Goal: Task Accomplishment & Management: Use online tool/utility

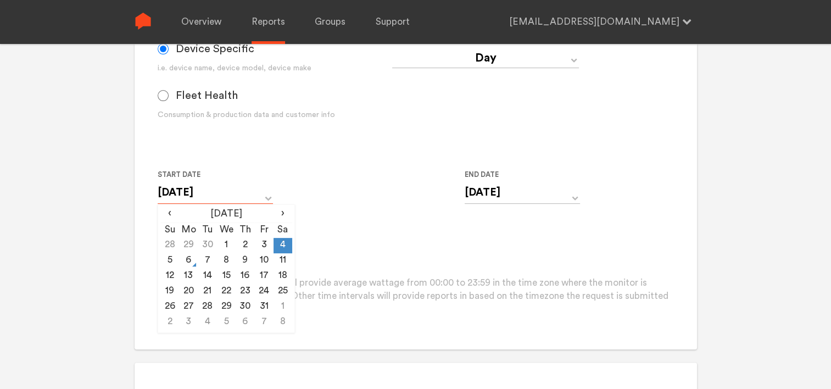
click at [226, 193] on input "[DATE]" at bounding box center [215, 192] width 115 height 23
click at [169, 261] on td "5" at bounding box center [169, 260] width 19 height 15
type input "[DATE]"
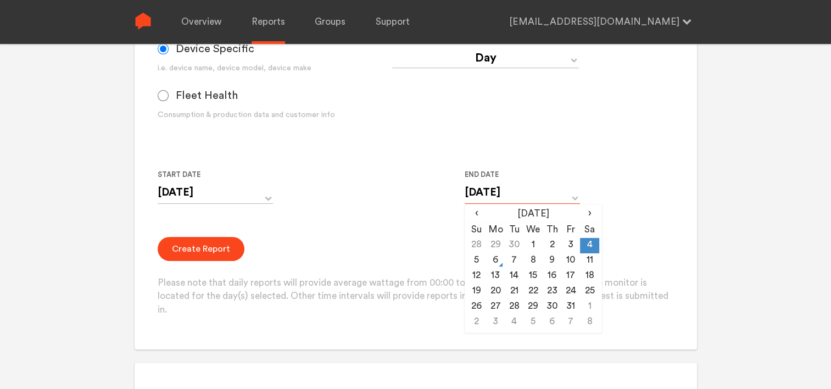
click at [543, 190] on input "[DATE]" at bounding box center [522, 192] width 115 height 23
drag, startPoint x: 478, startPoint y: 261, endPoint x: 413, endPoint y: 233, distance: 71.8
click at [477, 261] on td "5" at bounding box center [476, 260] width 19 height 15
type input "[DATE]"
drag, startPoint x: 410, startPoint y: 231, endPoint x: 398, endPoint y: 236, distance: 13.4
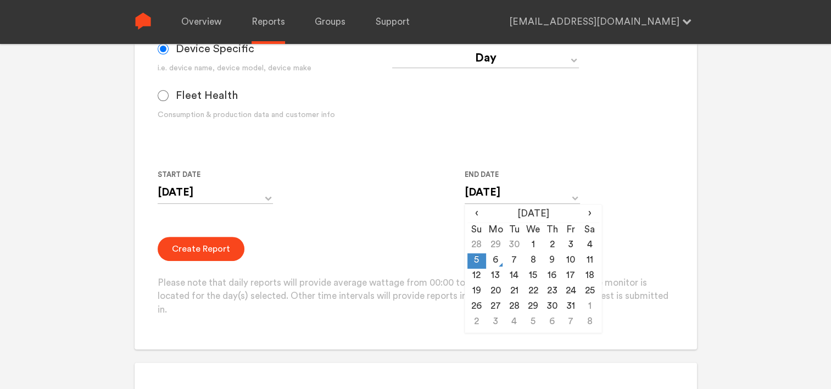
click at [410, 232] on form "Group Single Monitor Monitor Group Chugoku Electrical Instruments Default Group…" at bounding box center [416, 101] width 516 height 431
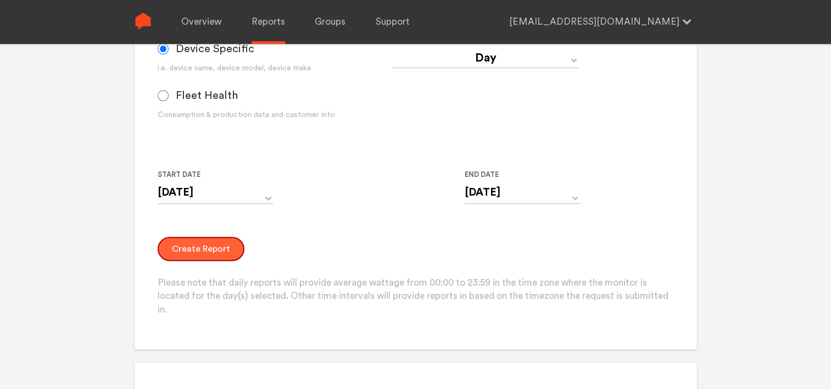
click at [215, 250] on button "Create Report" at bounding box center [201, 249] width 87 height 24
click at [196, 255] on button "Create Report" at bounding box center [201, 249] width 87 height 24
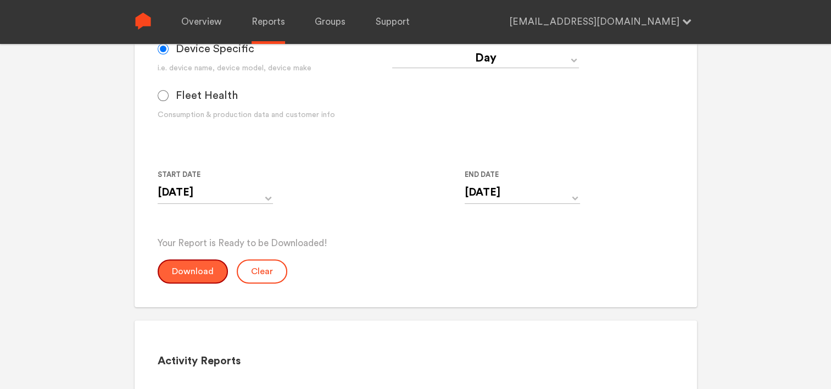
click at [177, 271] on button "Download" at bounding box center [193, 271] width 70 height 24
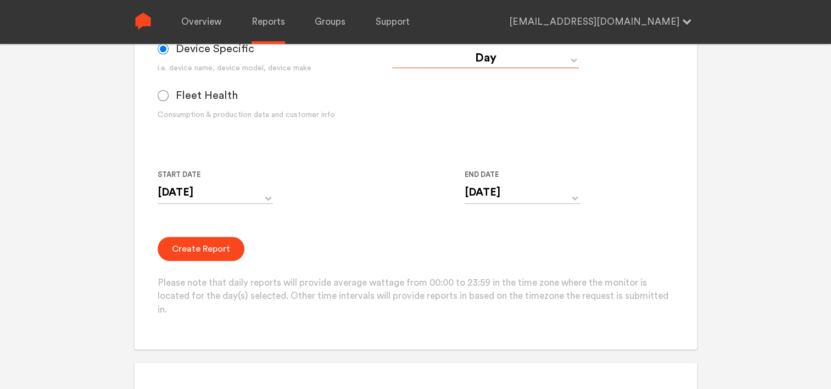
click at [531, 54] on select "Day Year Month Week Hour 30 Minute 15 Minute 5 Minute Minute" at bounding box center [485, 58] width 187 height 20
select select "Minute"
click at [392, 48] on select "Day Year Month Week Hour 30 Minute 15 Minute 5 Minute Minute" at bounding box center [485, 58] width 187 height 20
type input "[DATE] 12:00 AM"
type input "[DATE] 11:59 PM"
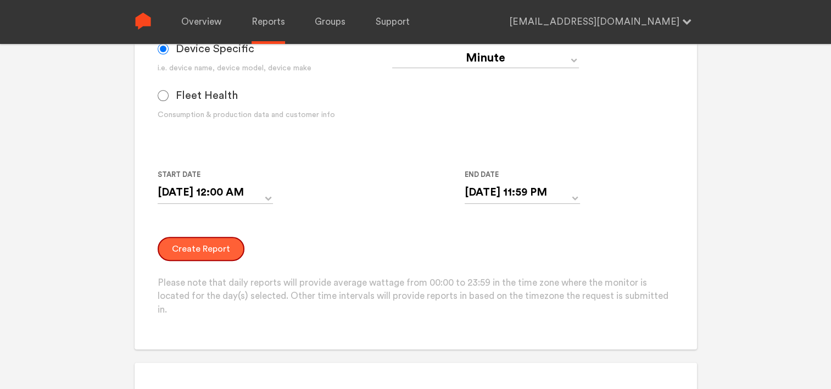
click at [184, 254] on button "Create Report" at bounding box center [201, 249] width 87 height 24
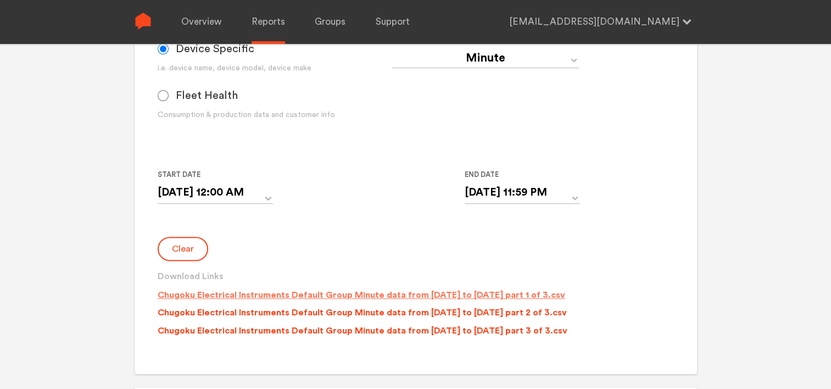
click at [340, 293] on p "Chugoku Electrical Instruments Default Group Minute data from [DATE] to [DATE] …" at bounding box center [362, 294] width 408 height 13
click at [357, 309] on p "Chugoku Electrical Instruments Default Group Minute data from [DATE] to [DATE] …" at bounding box center [362, 312] width 409 height 13
click at [358, 327] on p "Chugoku Electrical Instruments Default Group Minute data from [DATE] to [DATE] …" at bounding box center [363, 330] width 410 height 13
